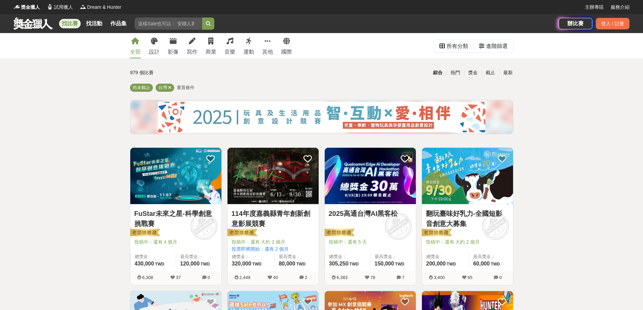
click at [177, 18] on input "search" at bounding box center [169, 24] width 68 height 12
type input "書法"
click at [202, 18] on button "submit" at bounding box center [208, 24] width 12 height 12
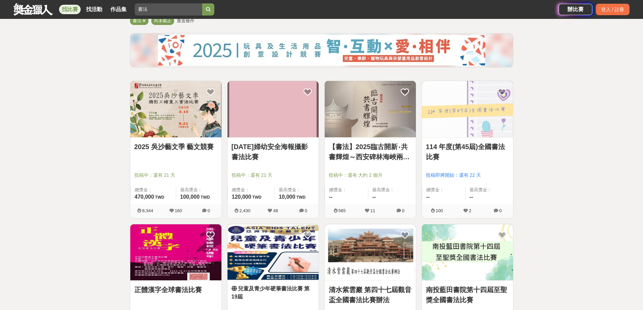
scroll to position [68, 0]
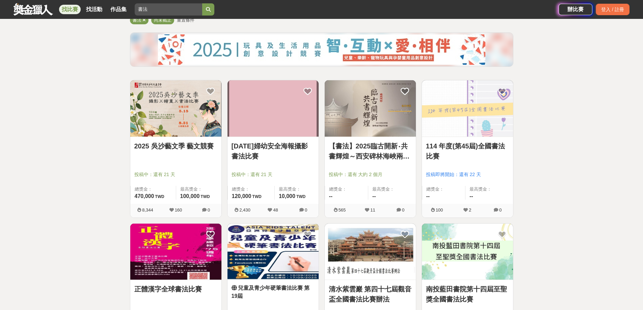
click at [498, 146] on link "114 年度(第45屆)全國書法比賽" at bounding box center [467, 151] width 83 height 20
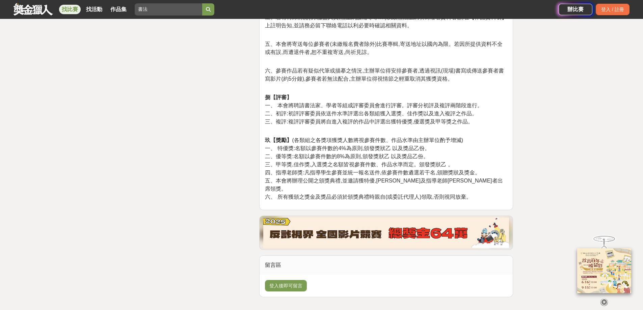
scroll to position [1218, 0]
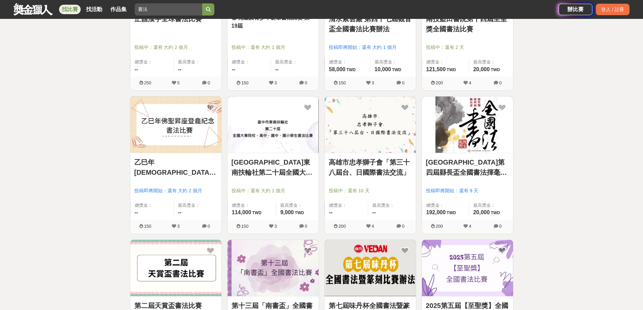
scroll to position [338, 0]
click at [274, 167] on link "[GEOGRAPHIC_DATA]東南扶輪社第二十屆全國大專院校、高中、國中、國小學生書法比賽" at bounding box center [273, 168] width 83 height 20
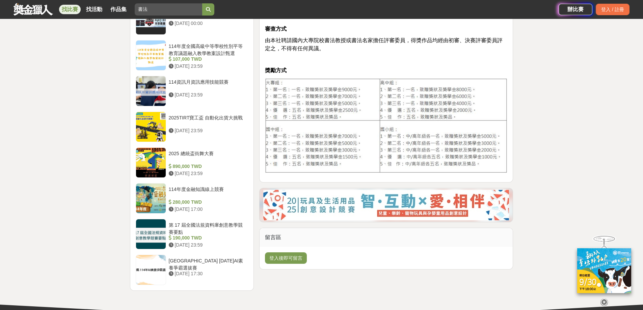
scroll to position [709, 0]
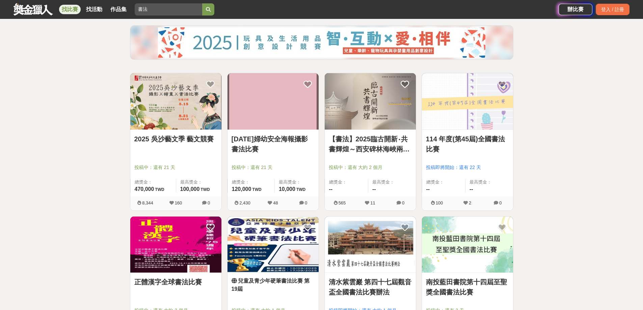
scroll to position [68, 0]
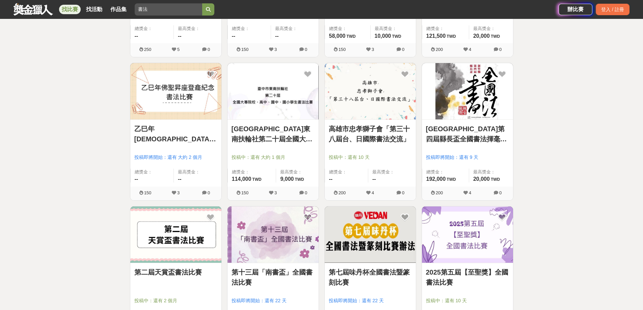
scroll to position [439, 0]
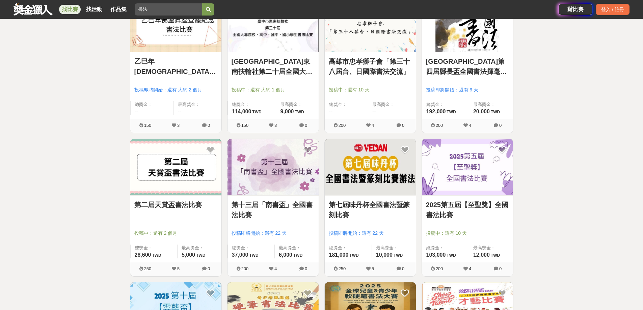
click at [161, 169] on img at bounding box center [175, 167] width 91 height 56
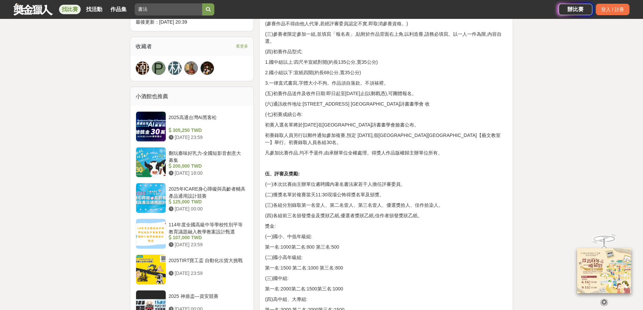
scroll to position [473, 0]
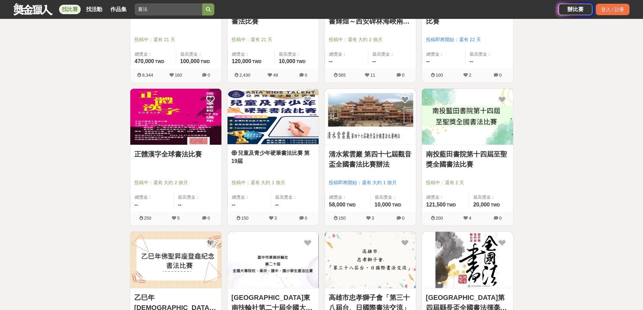
scroll to position [270, 0]
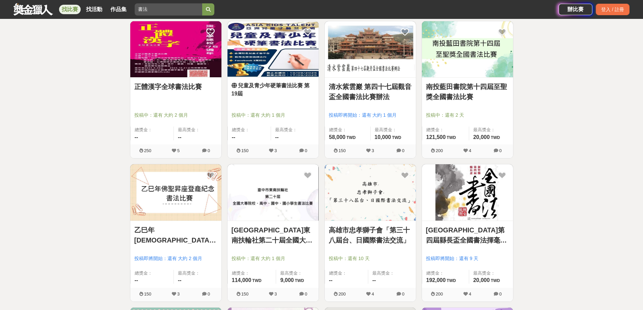
click at [481, 219] on img at bounding box center [467, 192] width 91 height 56
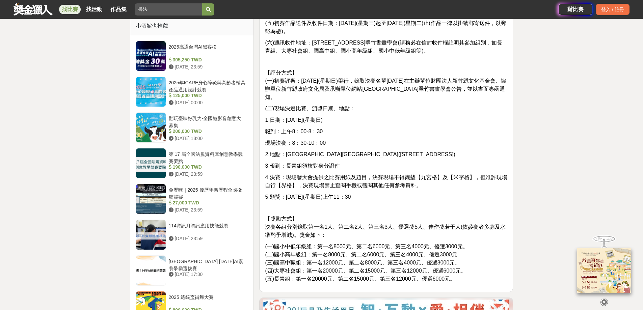
scroll to position [574, 0]
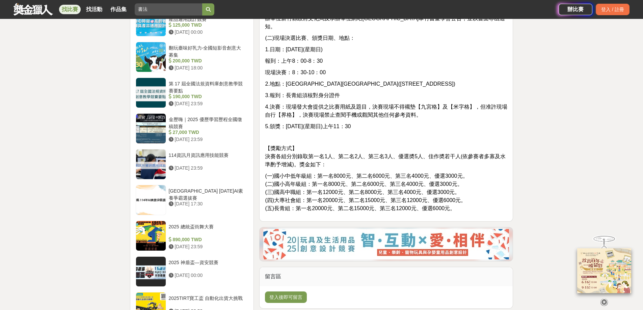
click at [505, 152] on p "【獎勵方式】 決賽各組分別錄取第一名1人、第二名2人、第三名3人、優選奬5人、佳作奬若干人(依參賽者多寡及水準酌予增減)。獎金如下：" at bounding box center [386, 156] width 242 height 24
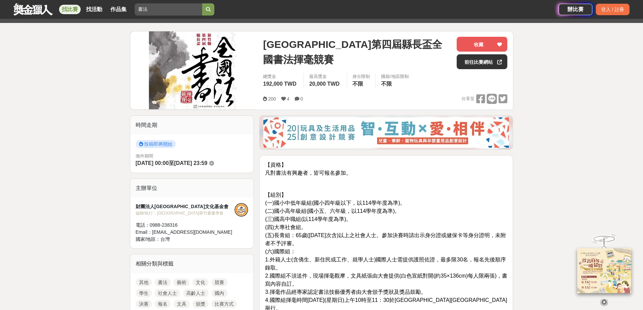
scroll to position [68, 0]
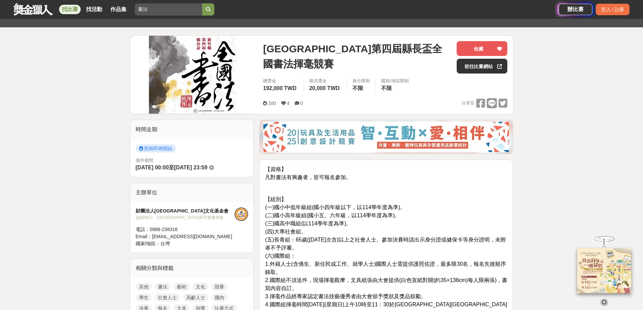
drag, startPoint x: 514, startPoint y: 157, endPoint x: 408, endPoint y: 230, distance: 128.3
click at [408, 230] on p "【組別】 (一)國小中低年級組(國小四年級以下，以114學年度為準)。 (二)國小高年級組(國小五、六年級，以114學年度為準)。 (三)國高中職組(以114…" at bounding box center [386, 256] width 242 height 122
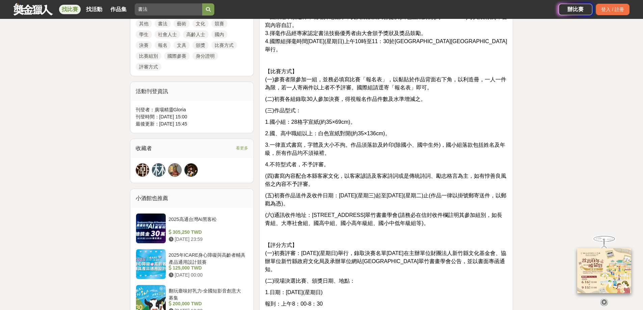
scroll to position [338, 0]
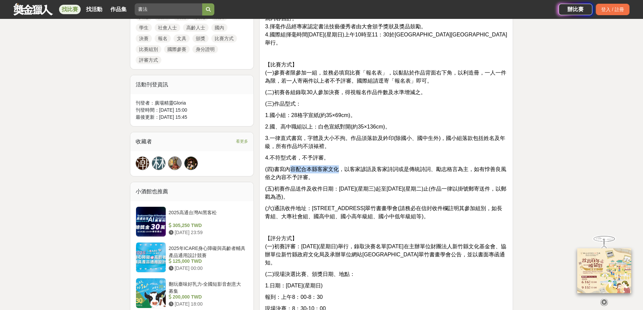
drag, startPoint x: 290, startPoint y: 167, endPoint x: 337, endPoint y: 167, distance: 46.9
click at [337, 167] on span "(四)書寫內容配合本縣客家文化，以客家諺語及客家詩詞或是傳統詩詞、勵志格言為主，如有悖善良風俗之內容不予評審。" at bounding box center [385, 173] width 241 height 14
click at [341, 186] on span "(五)初賽作品送件及收件日期：[DATE](星期三)起至[DATE](星期二)止(作品一律以掛號郵寄送件，以郵戳為憑)。" at bounding box center [385, 193] width 241 height 14
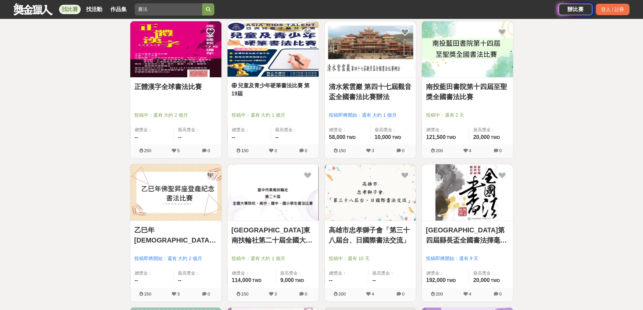
scroll to position [236, 0]
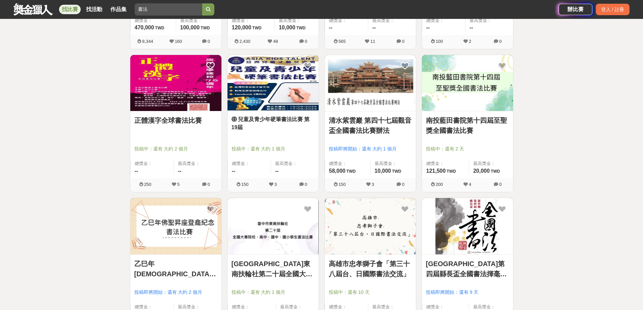
click at [296, 226] on img at bounding box center [272, 226] width 91 height 56
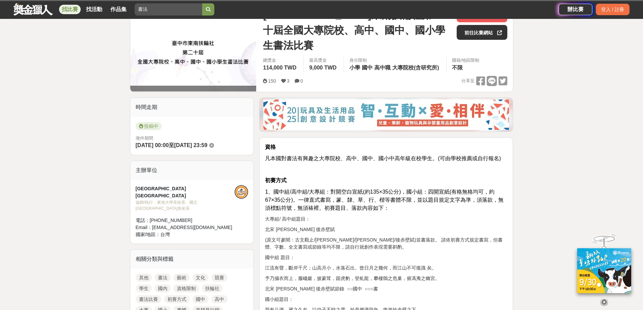
drag, startPoint x: 390, startPoint y: 231, endPoint x: 313, endPoint y: 215, distance: 78.4
click at [311, 226] on p "北宋 [PERSON_NAME] 後赤壁賦" at bounding box center [386, 229] width 242 height 7
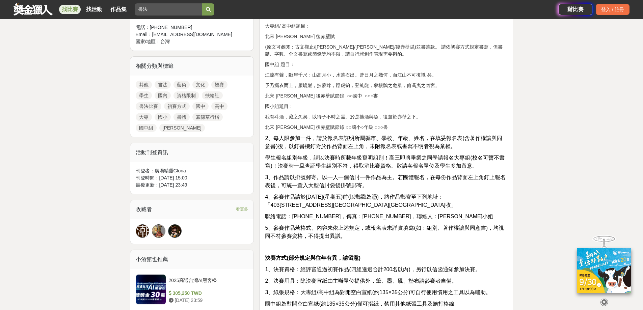
scroll to position [371, 0]
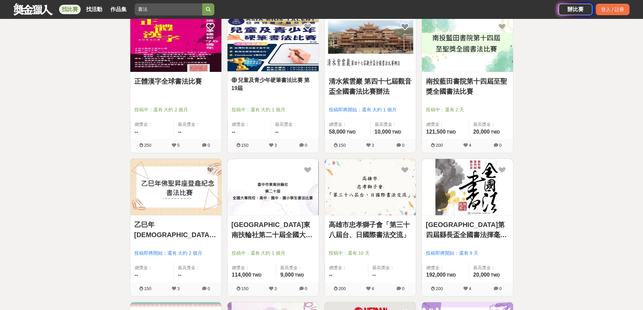
scroll to position [236, 0]
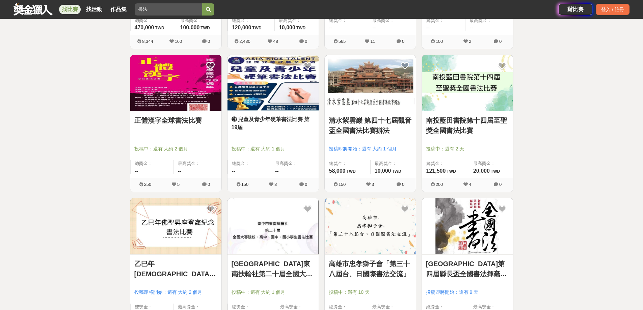
click at [382, 78] on img at bounding box center [370, 83] width 91 height 56
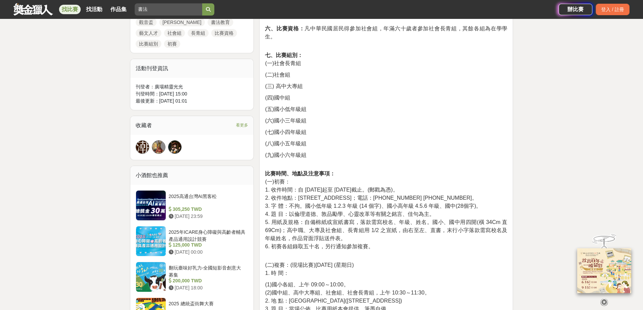
scroll to position [371, 0]
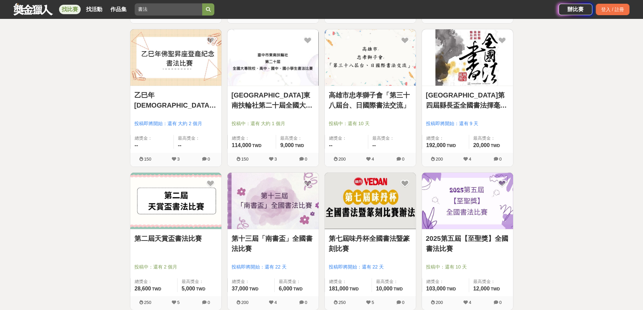
scroll to position [473, 0]
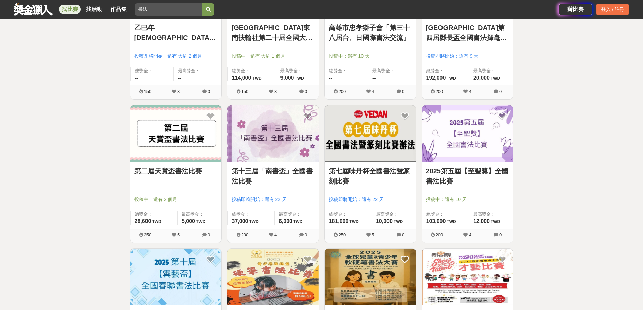
click at [360, 134] on img at bounding box center [370, 133] width 91 height 56
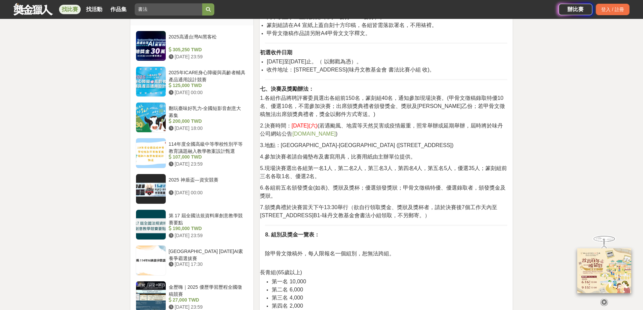
scroll to position [371, 0]
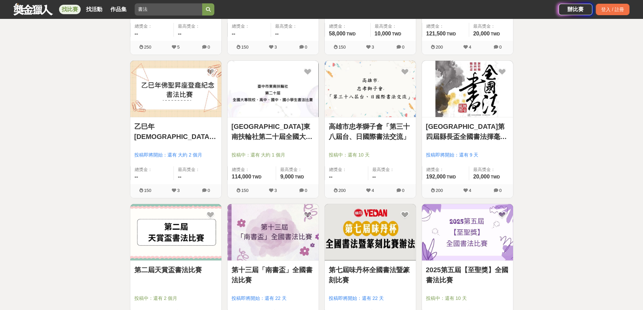
scroll to position [371, 0]
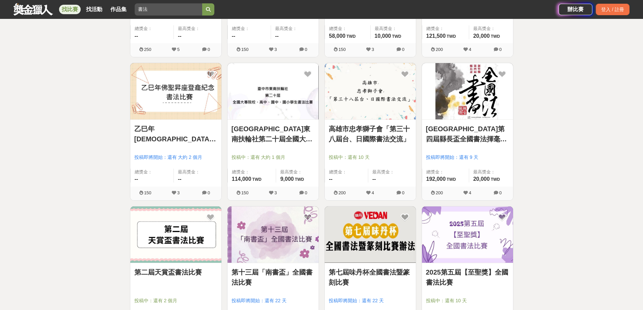
click at [463, 97] on img at bounding box center [467, 91] width 91 height 56
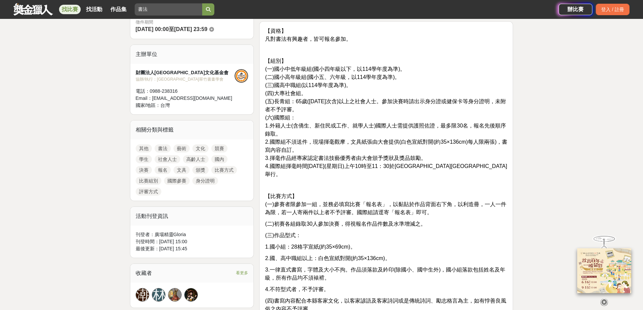
scroll to position [203, 0]
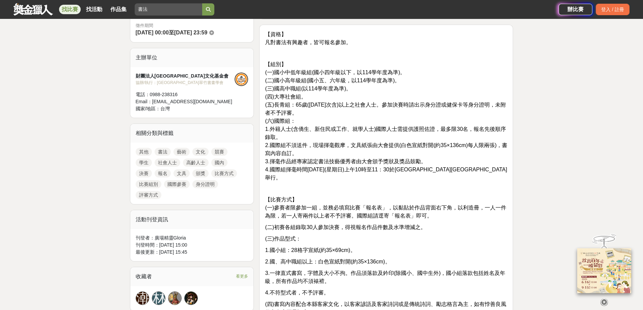
click at [352, 181] on p "【組別】 (一)國小中低年級組(國小四年級以下，以114學年度為準)。 (二)國小高年級組(國小五、六年級，以114學年度為準)。 (三)國高中職組(以114…" at bounding box center [386, 121] width 242 height 122
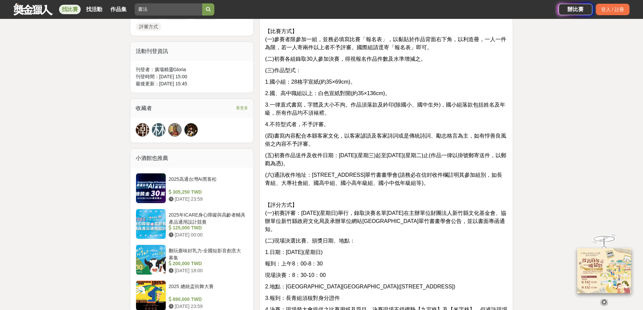
scroll to position [371, 0]
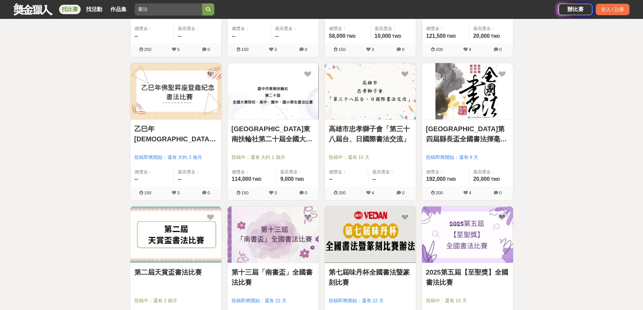
click at [285, 96] on img at bounding box center [272, 91] width 91 height 56
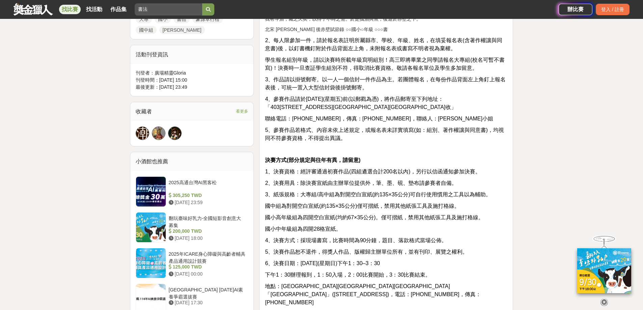
scroll to position [405, 0]
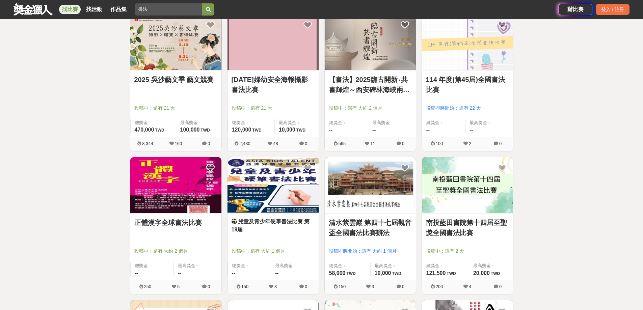
scroll to position [101, 0]
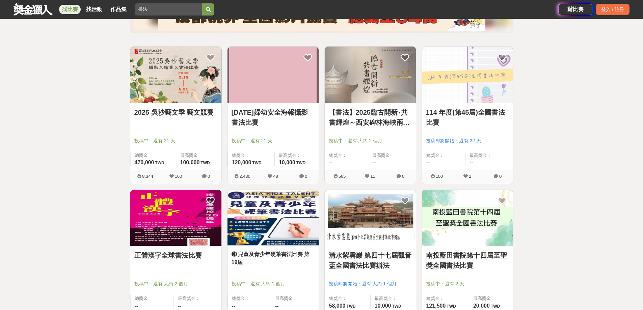
click at [355, 228] on img at bounding box center [370, 218] width 91 height 56
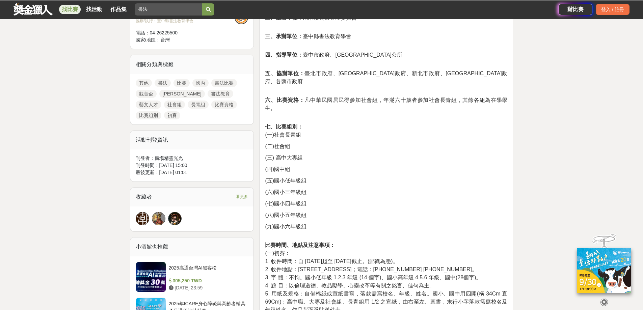
scroll to position [338, 0]
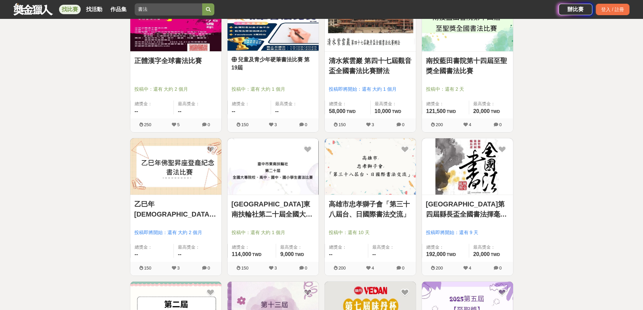
scroll to position [236, 0]
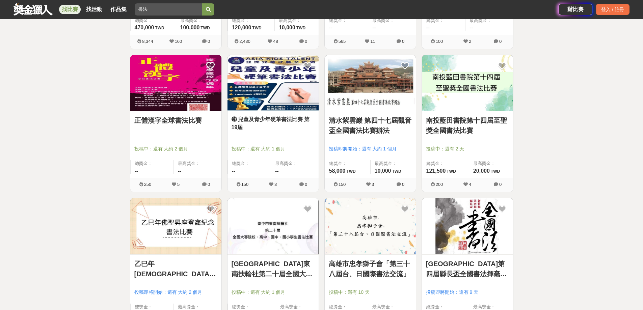
click at [470, 85] on img at bounding box center [467, 83] width 91 height 56
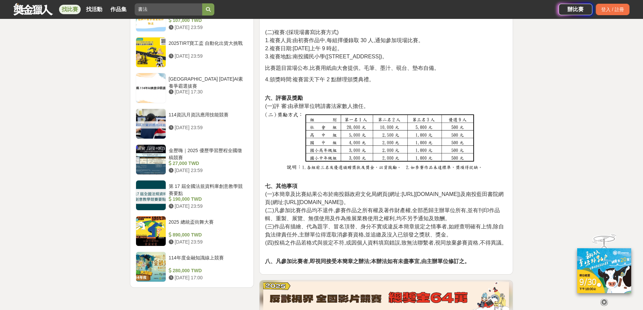
scroll to position [641, 0]
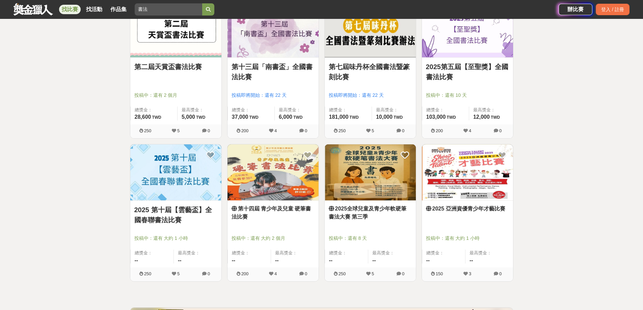
scroll to position [540, 0]
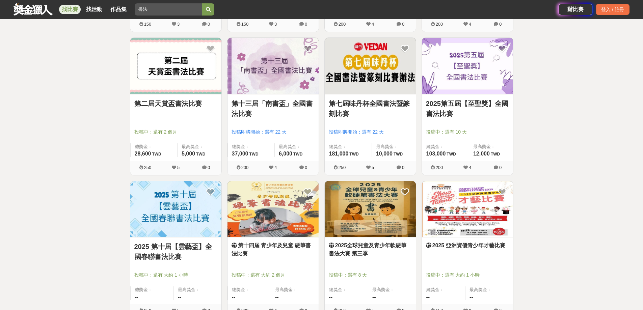
click at [469, 77] on img at bounding box center [467, 66] width 91 height 56
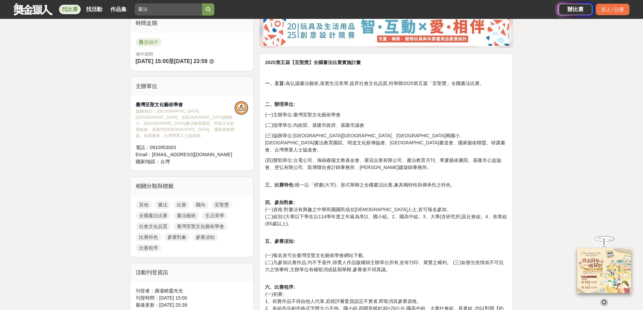
scroll to position [169, 0]
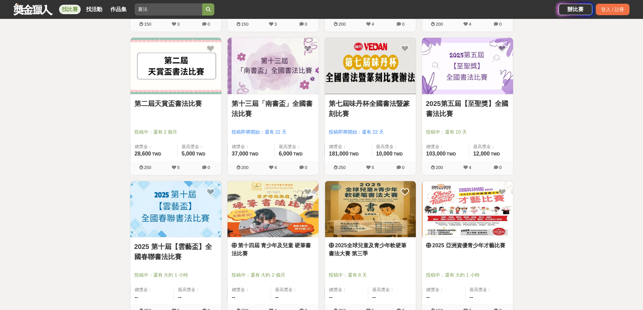
scroll to position [473, 0]
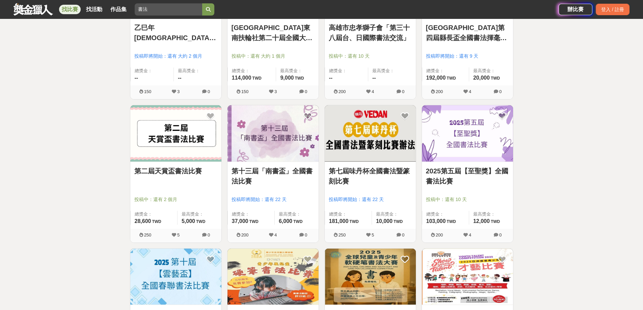
click at [272, 126] on img at bounding box center [272, 133] width 91 height 56
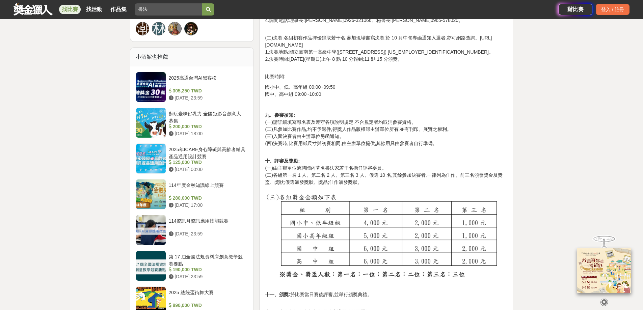
scroll to position [473, 0]
click at [486, 140] on p "九、參賽須知: (一)請詳細填寫報名表及遵守各項說明規定,不合規定者均取消參賽資格。 (二)凡參加比賽作品,均不予退件,得獎人作品版權歸主辦單位所有,並有刊印…" at bounding box center [386, 132] width 242 height 43
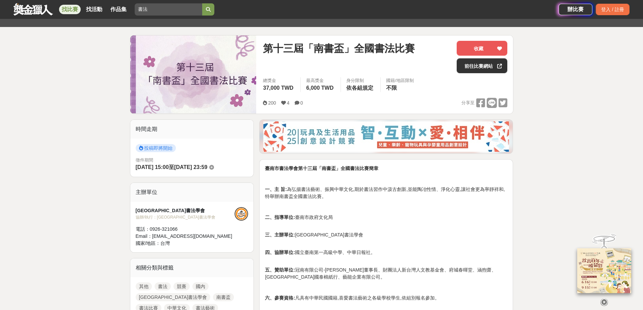
scroll to position [68, 0]
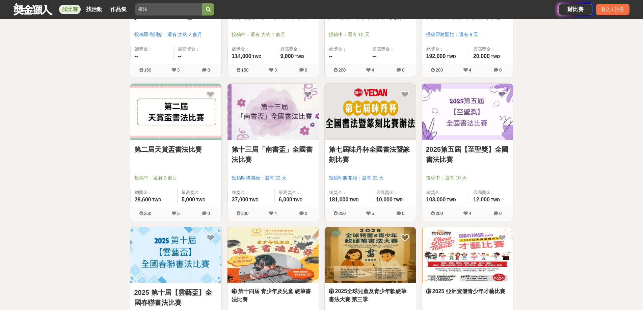
scroll to position [506, 0]
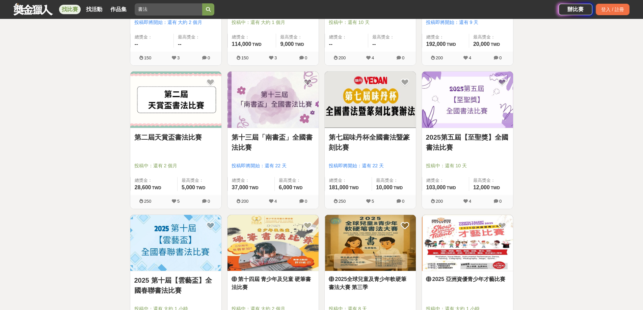
click at [357, 91] on img at bounding box center [370, 100] width 91 height 56
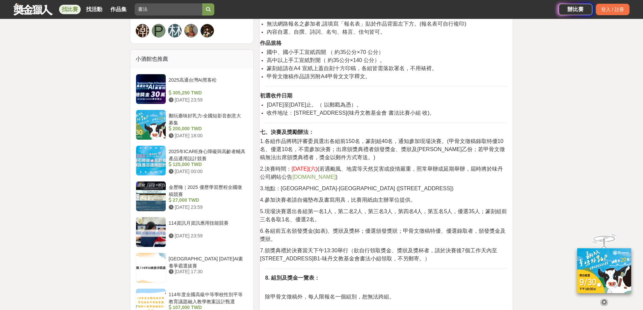
scroll to position [473, 0]
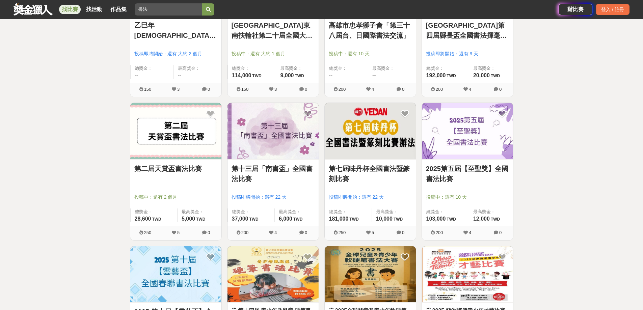
scroll to position [439, 0]
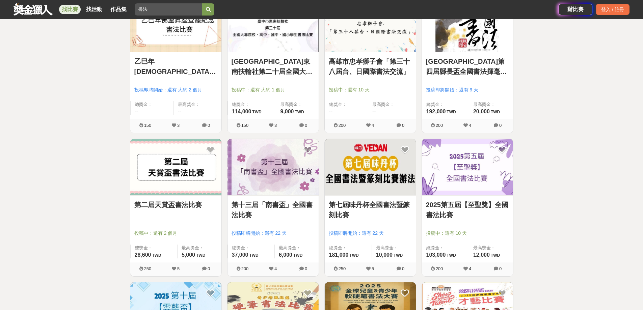
click at [478, 31] on img at bounding box center [467, 24] width 91 height 56
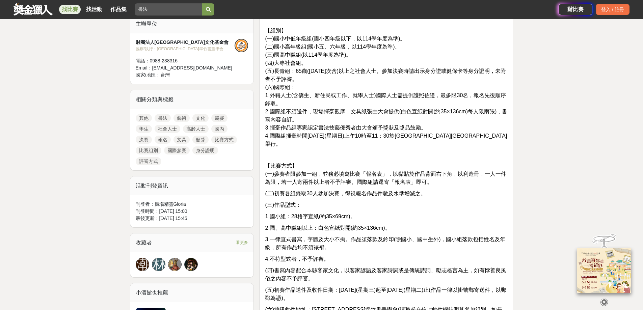
scroll to position [371, 0]
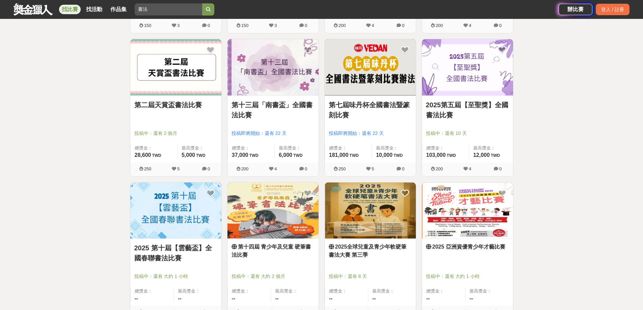
scroll to position [540, 0]
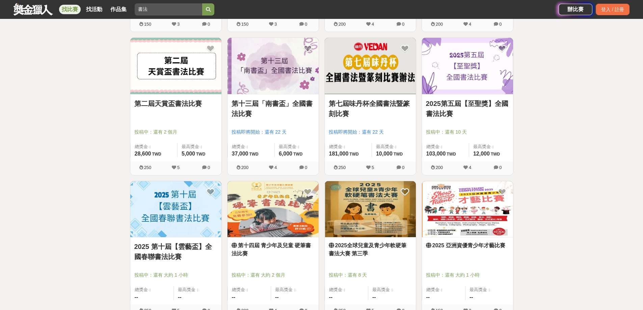
click at [176, 207] on img at bounding box center [175, 209] width 91 height 56
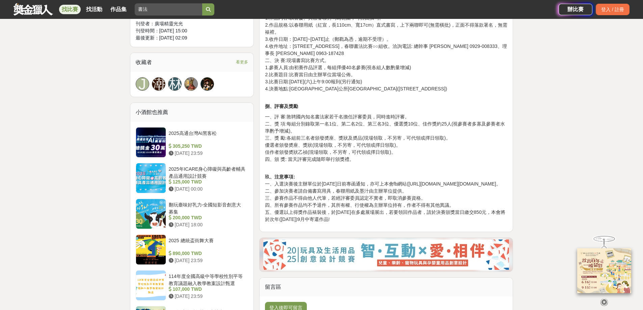
scroll to position [304, 0]
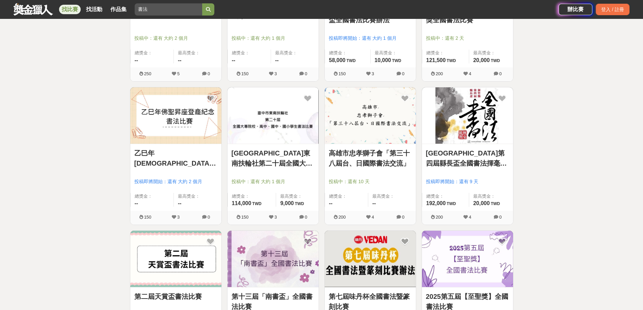
scroll to position [371, 0]
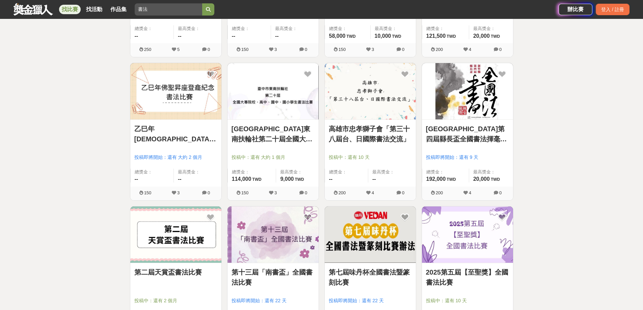
click at [176, 95] on img at bounding box center [175, 91] width 91 height 56
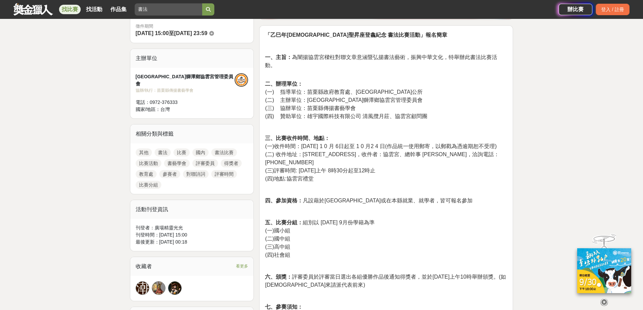
scroll to position [236, 0]
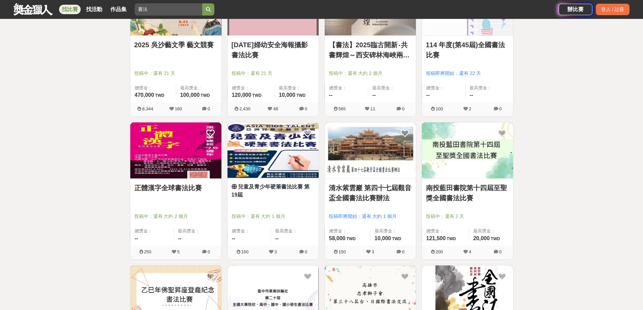
scroll to position [101, 0]
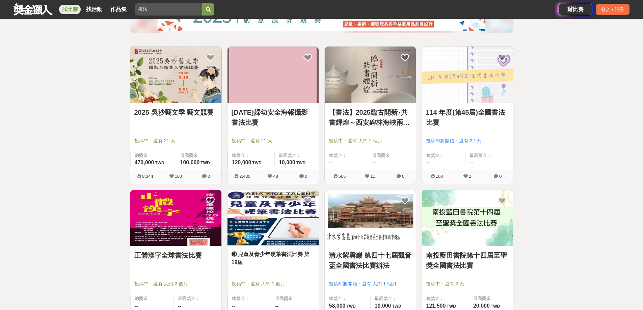
click at [482, 79] on img at bounding box center [467, 75] width 91 height 56
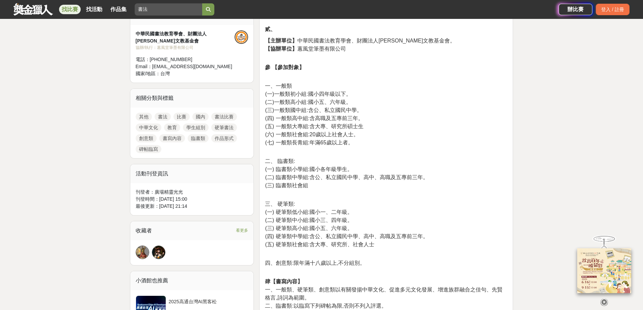
scroll to position [169, 0]
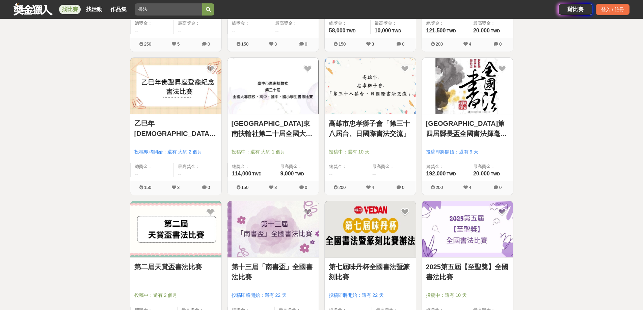
scroll to position [371, 0]
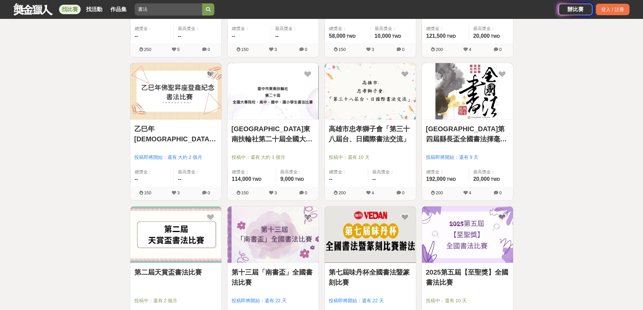
click at [460, 83] on img at bounding box center [467, 91] width 91 height 56
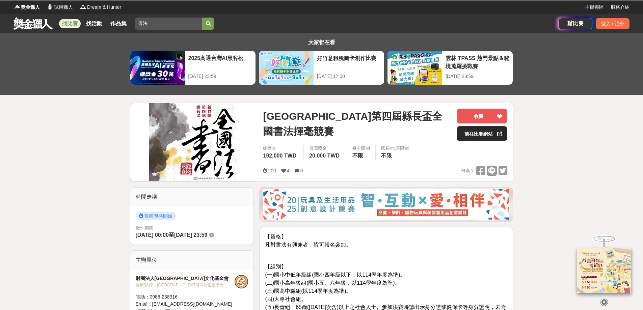
click at [477, 133] on link "前往比賽網站" at bounding box center [482, 133] width 51 height 15
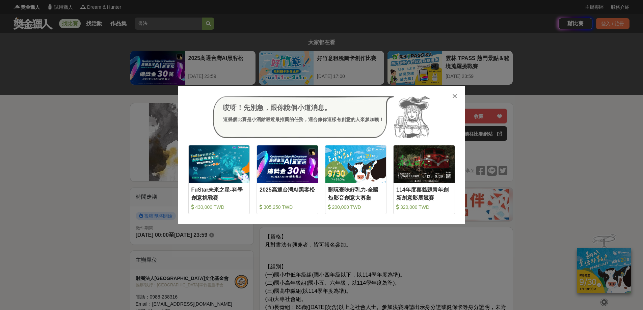
click at [453, 98] on icon at bounding box center [454, 96] width 5 height 7
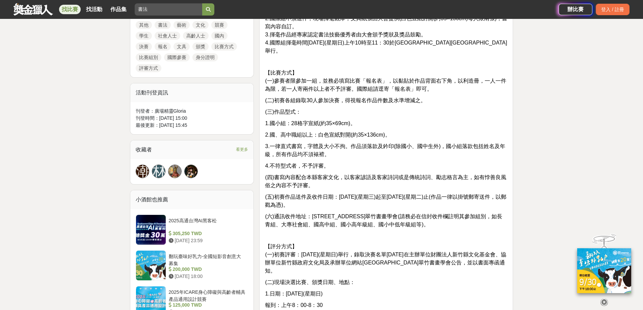
scroll to position [338, 0]
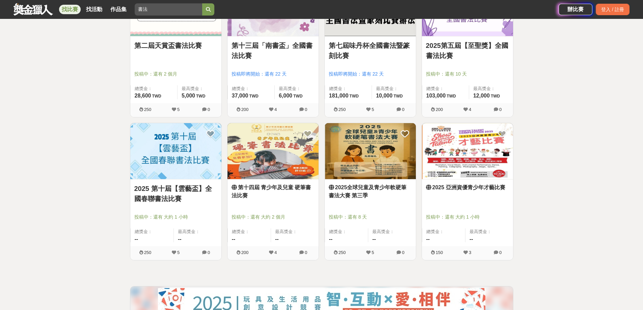
scroll to position [608, 0]
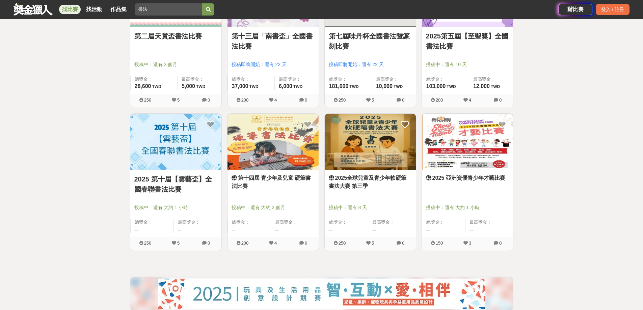
click at [490, 151] on img at bounding box center [467, 142] width 91 height 56
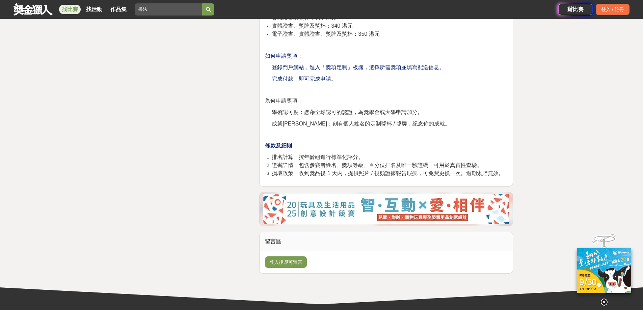
scroll to position [1316, 0]
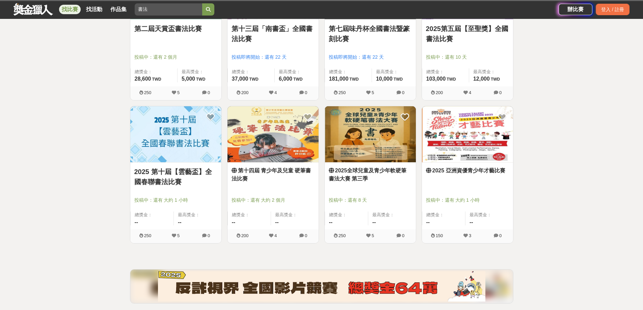
scroll to position [608, 0]
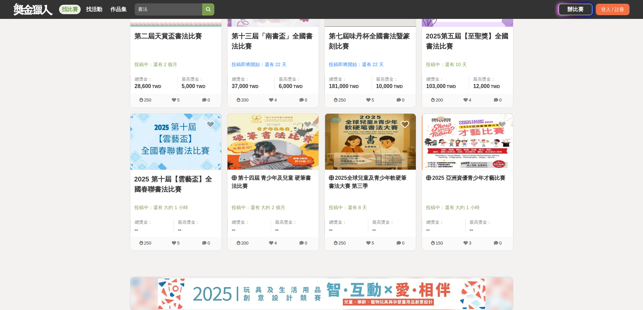
click at [258, 150] on img at bounding box center [272, 142] width 91 height 56
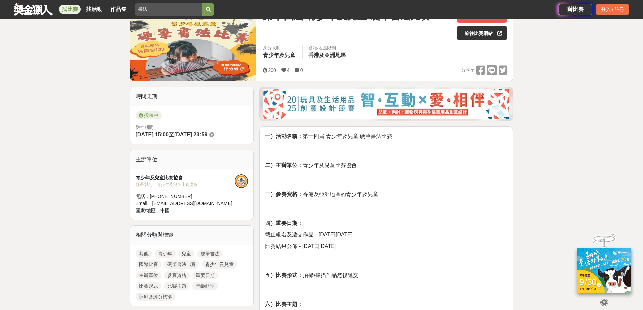
scroll to position [101, 0]
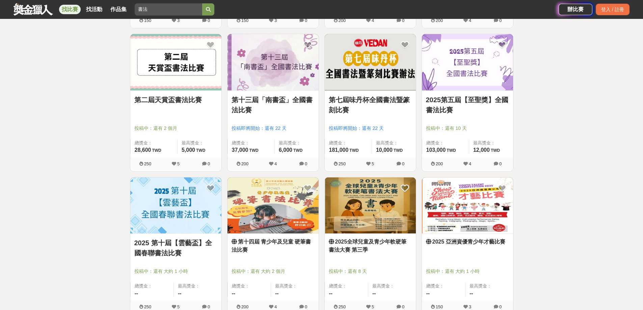
scroll to position [608, 0]
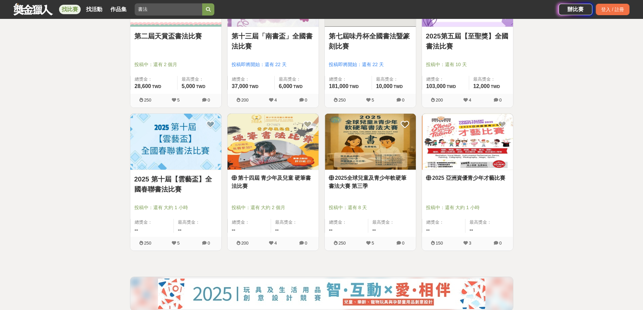
click at [281, 155] on img at bounding box center [272, 142] width 91 height 56
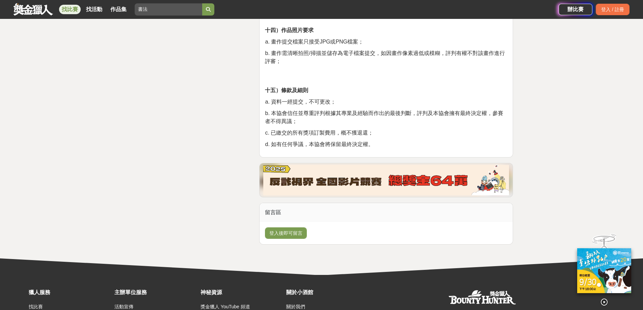
scroll to position [1013, 0]
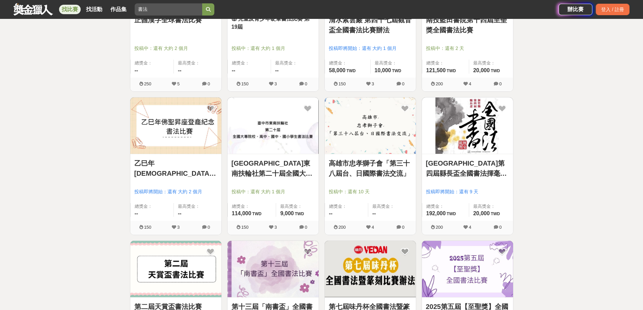
scroll to position [304, 0]
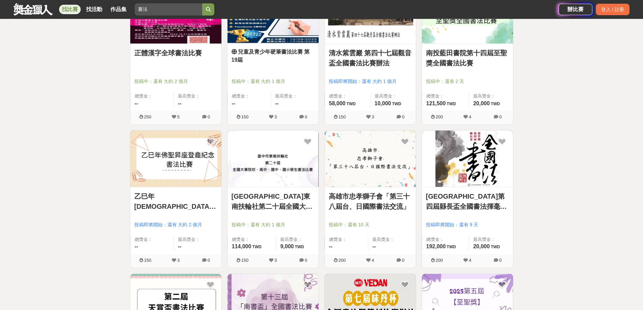
click at [368, 175] on img at bounding box center [370, 159] width 91 height 56
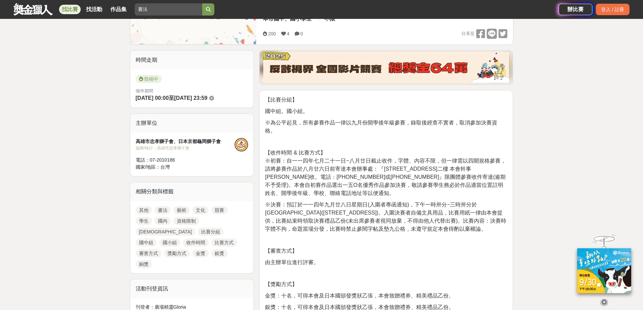
scroll to position [34, 0]
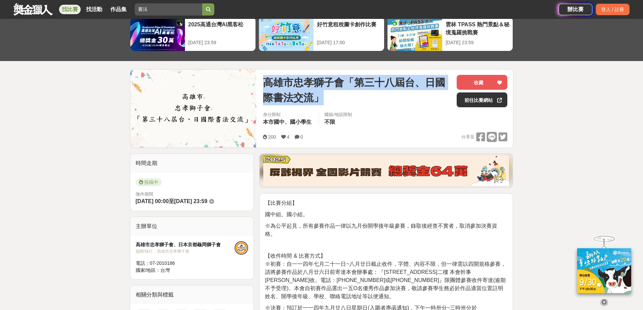
drag, startPoint x: 266, startPoint y: 80, endPoint x: 292, endPoint y: 76, distance: 26.6
click at [335, 102] on span "高雄市忠孝獅子會「第三十八屆台、日國際書法交流」" at bounding box center [357, 90] width 188 height 30
copy span "高雄市忠孝獅子會「第三十八屆台、日國際書法交流」"
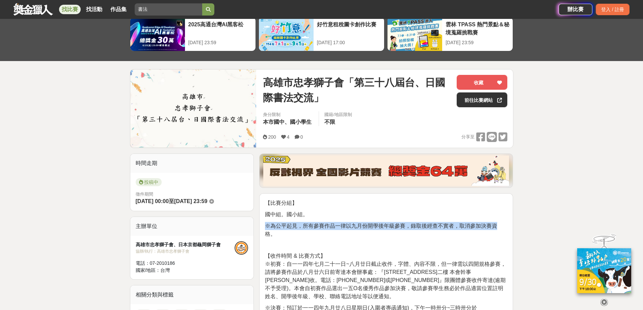
drag, startPoint x: 565, startPoint y: 224, endPoint x: 507, endPoint y: 212, distance: 58.7
click at [495, 224] on span "※為公平起見，所有參賽作品一律以九月份開學後年級參賽，錄取後經查不實者，取消參加決賽資格。" at bounding box center [381, 230] width 232 height 14
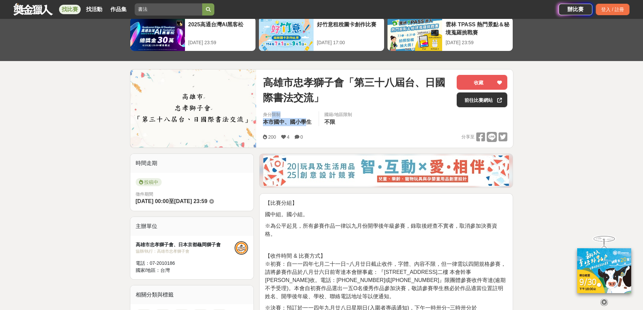
drag, startPoint x: 271, startPoint y: 117, endPoint x: 308, endPoint y: 120, distance: 37.2
click at [308, 120] on div "身分限制 本市國中、國小學生" at bounding box center [288, 118] width 61 height 15
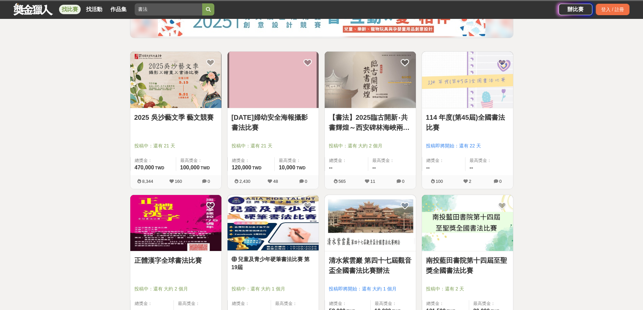
scroll to position [34, 0]
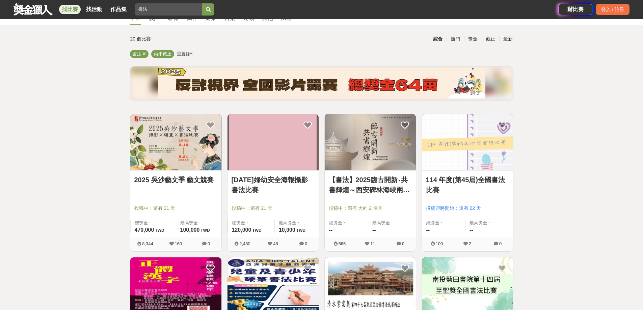
click at [289, 164] on img at bounding box center [272, 142] width 91 height 56
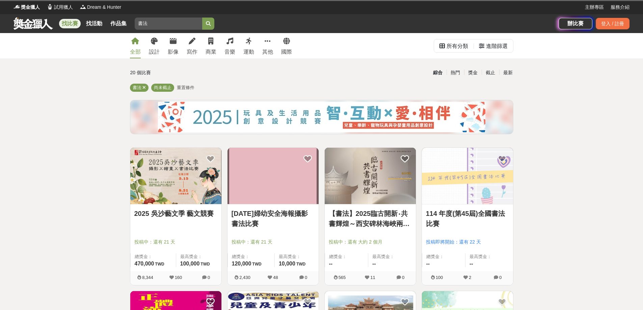
scroll to position [34, 0]
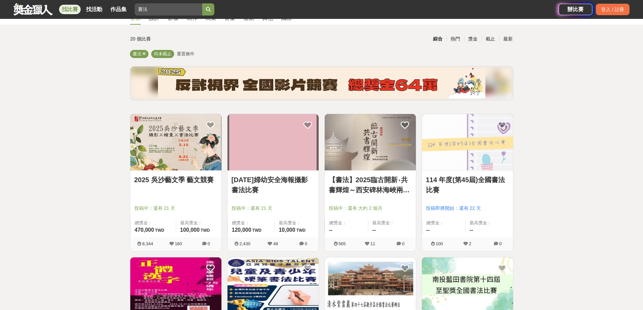
click at [492, 149] on img at bounding box center [467, 142] width 91 height 56
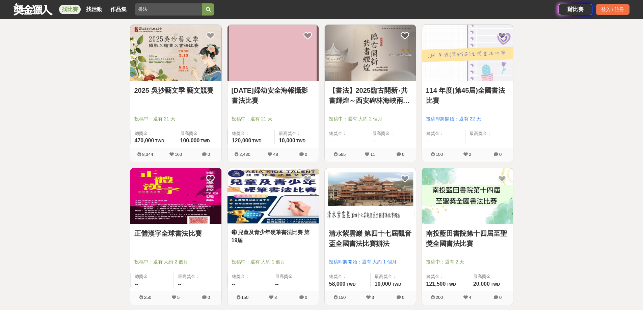
scroll to position [135, 0]
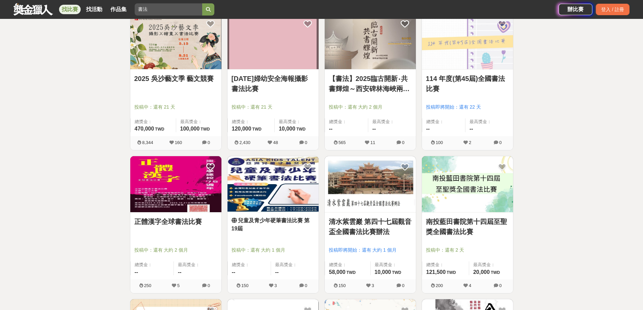
click at [483, 178] on img at bounding box center [467, 184] width 91 height 56
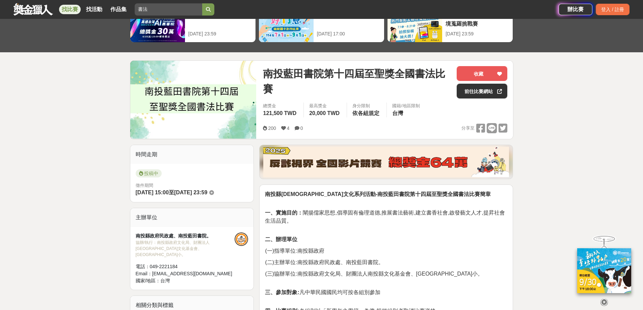
scroll to position [101, 0]
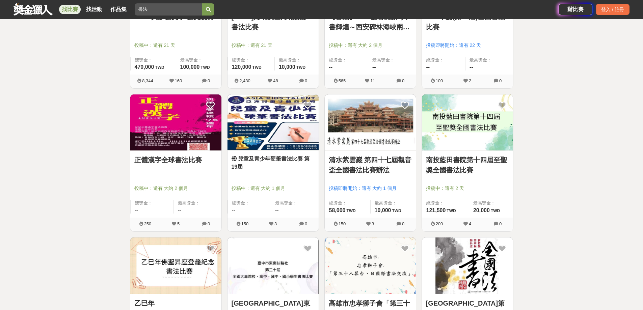
scroll to position [270, 0]
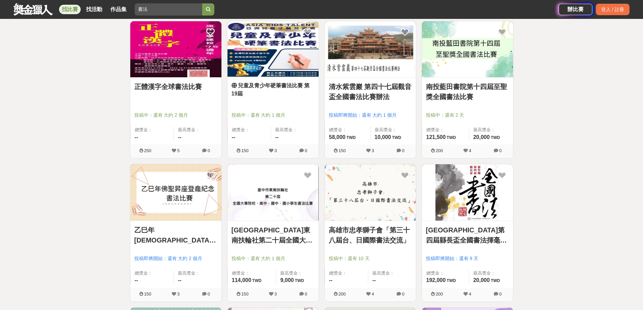
click at [444, 200] on img at bounding box center [467, 192] width 91 height 56
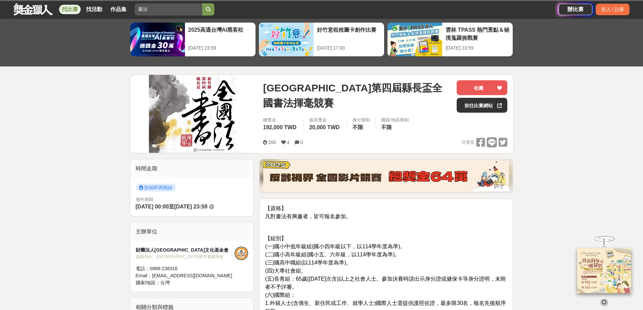
scroll to position [68, 0]
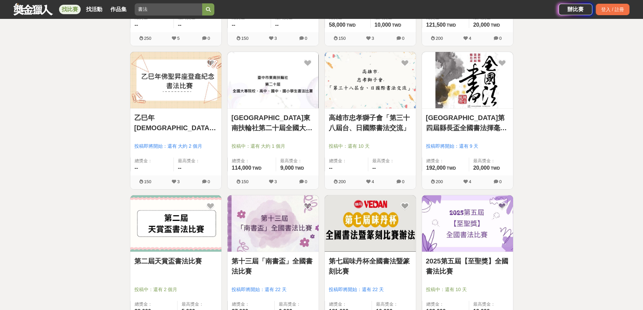
scroll to position [405, 0]
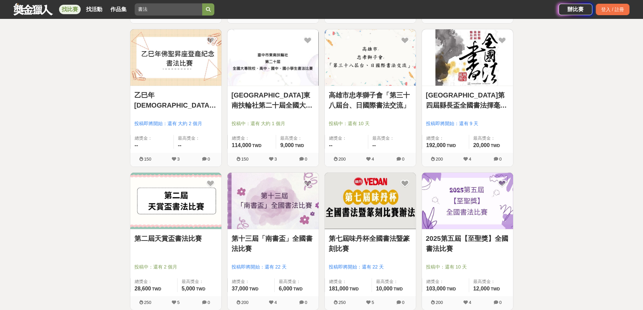
click at [304, 203] on img at bounding box center [272, 201] width 91 height 56
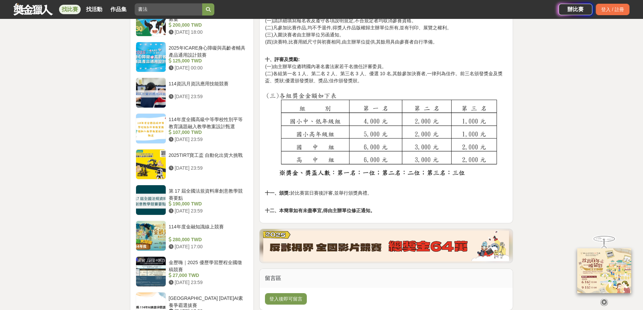
scroll to position [709, 0]
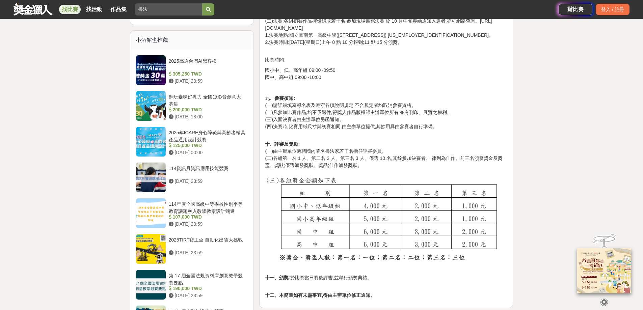
scroll to position [540, 0]
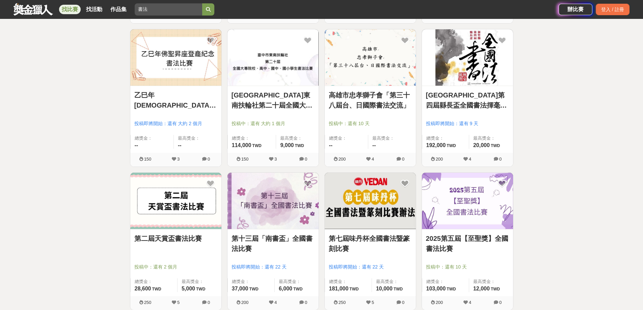
scroll to position [304, 0]
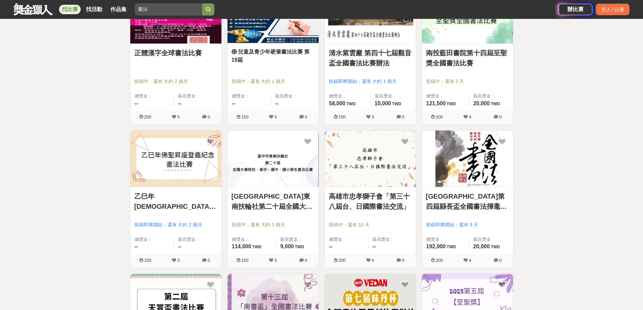
click at [540, 158] on div "全部 設計 影像 寫作 商業 音樂 運動 其他 國際 所有分類 進階篩選 20 個比賽 綜合 熱門 獎金 截止 最新 書法 尚未截止 重置條件 2025 [P…" at bounding box center [321, 187] width 643 height 916
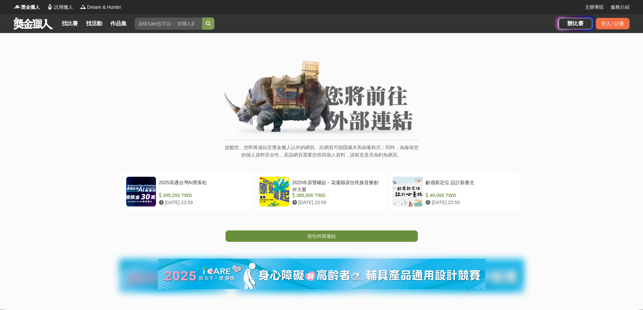
click at [329, 237] on span "前往外部連結" at bounding box center [321, 236] width 28 height 5
